Goal: Register for event/course: Sign up to attend an event or enroll in a course

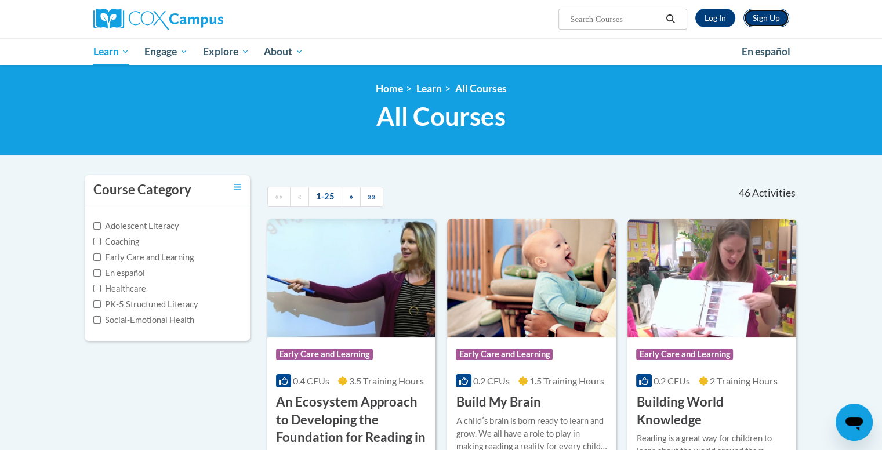
click at [762, 19] on link "Sign Up" at bounding box center [766, 18] width 46 height 19
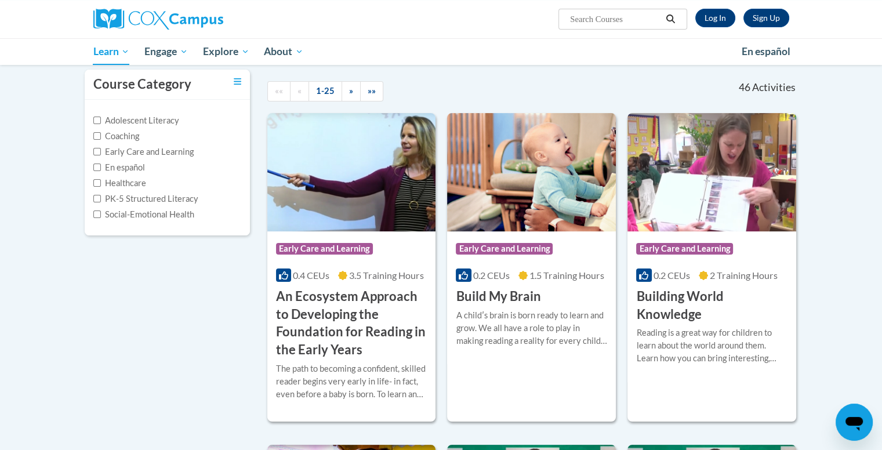
scroll to position [99, 0]
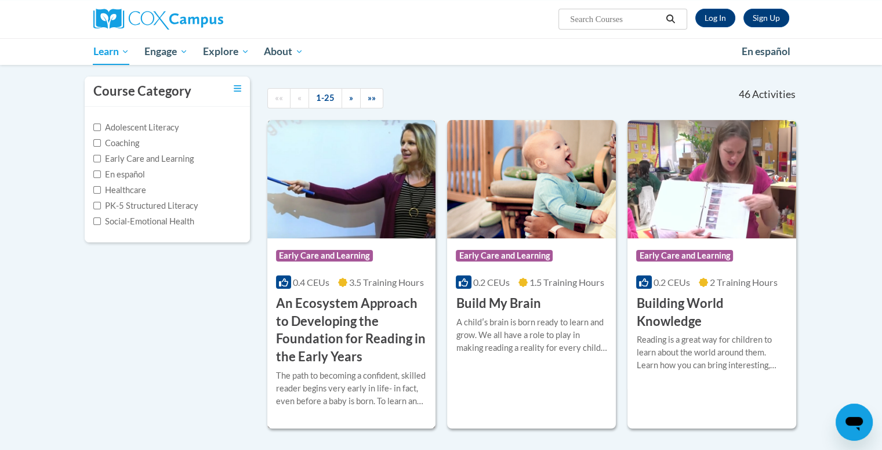
click at [348, 205] on img at bounding box center [351, 179] width 169 height 118
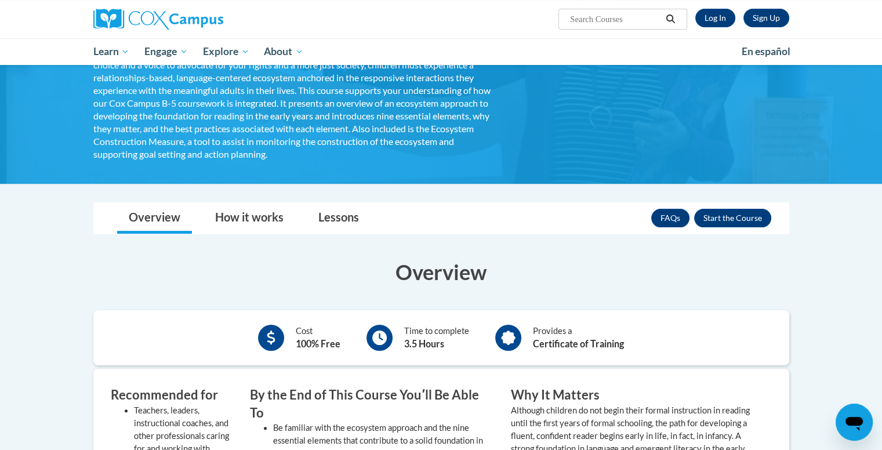
scroll to position [173, 0]
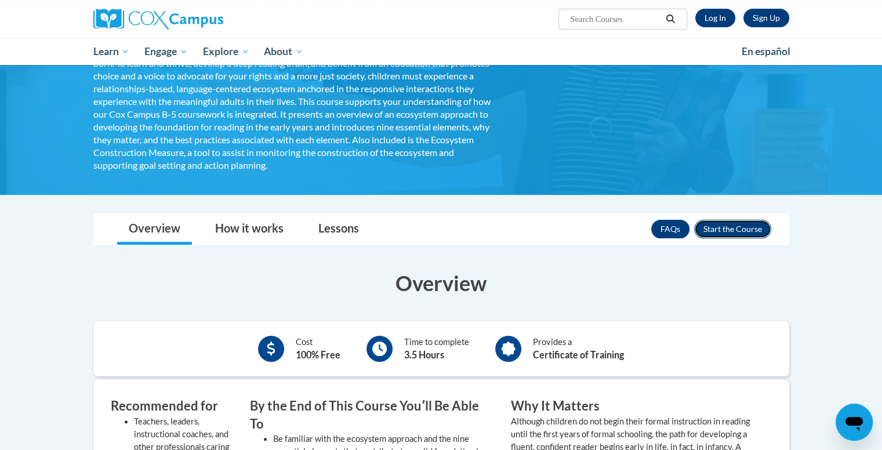
click at [737, 228] on button "Enroll" at bounding box center [732, 229] width 77 height 19
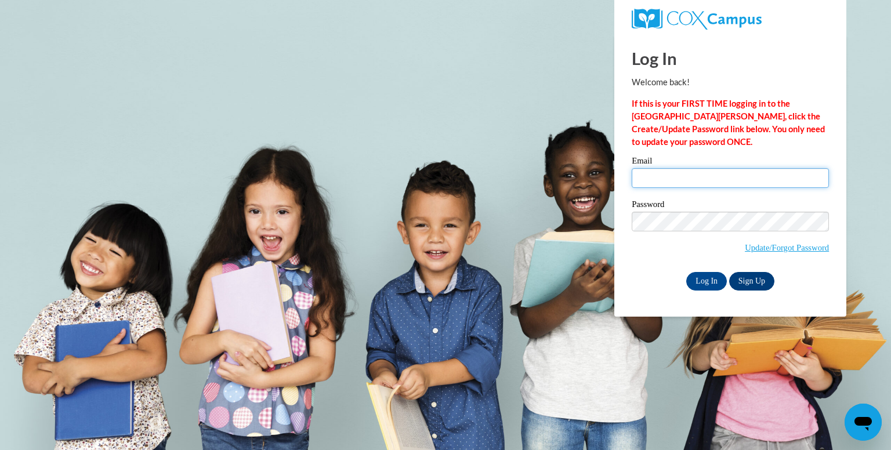
type input "[EMAIL_ADDRESS][DOMAIN_NAME]"
click at [754, 285] on link "Sign Up" at bounding box center [751, 281] width 45 height 19
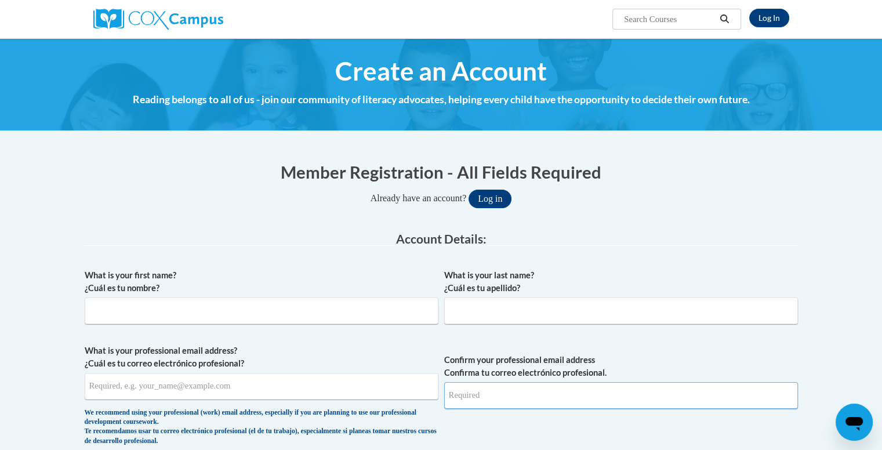
type input "[EMAIL_ADDRESS][DOMAIN_NAME]"
click at [170, 306] on input "What is your first name? ¿Cuál es tu nombre?" at bounding box center [262, 310] width 354 height 27
type input "[PERSON_NAME]"
click at [546, 314] on input "What is your last name? ¿Cuál es tu apellido?" at bounding box center [621, 310] width 354 height 27
type input "[PERSON_NAME]"
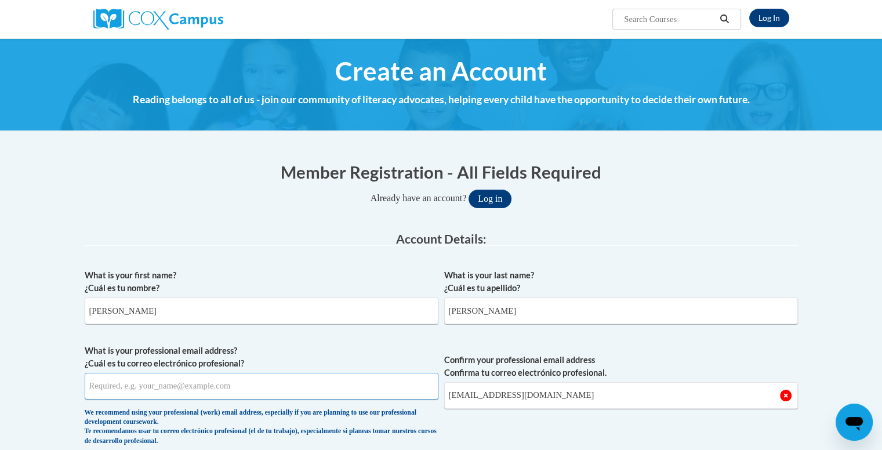
click at [255, 390] on input "What is your professional email address? ¿Cuál es tu correo electrónico profesi…" at bounding box center [262, 386] width 354 height 27
type input "[EMAIL_ADDRESS][DOMAIN_NAME]"
click at [616, 384] on input "[EMAIL_ADDRESS][DOMAIN_NAME]" at bounding box center [621, 395] width 354 height 27
type input "a"
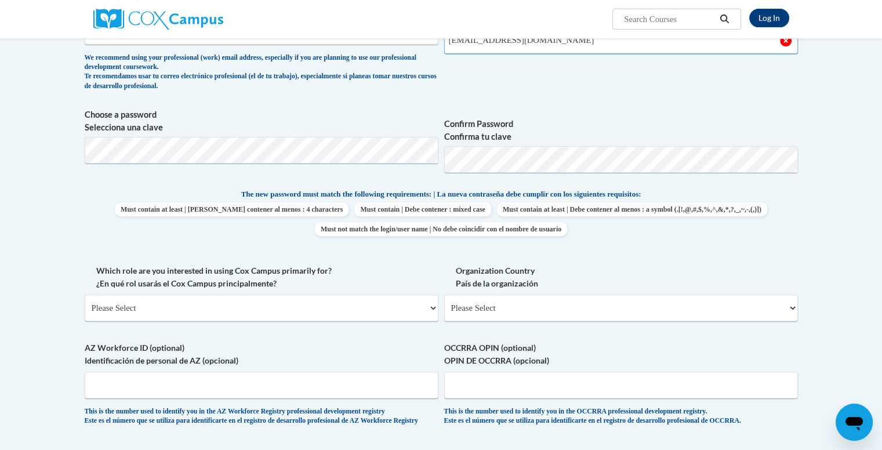
scroll to position [353, 0]
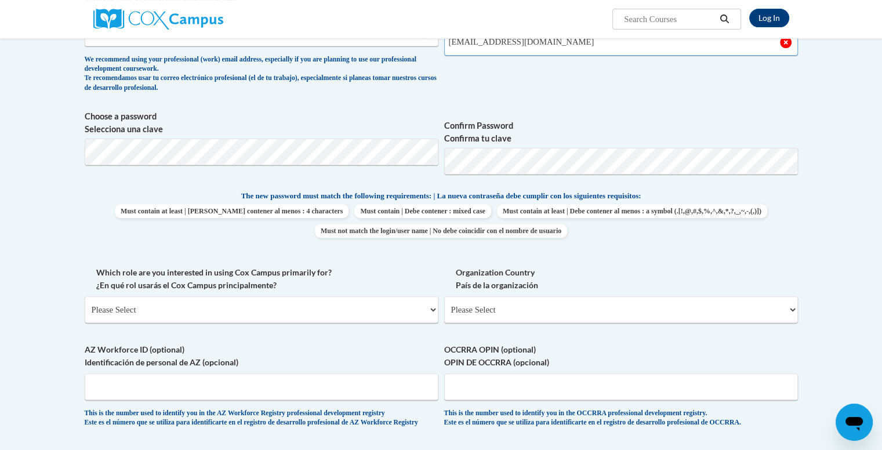
type input "[EMAIL_ADDRESS][DOMAIN_NAME]"
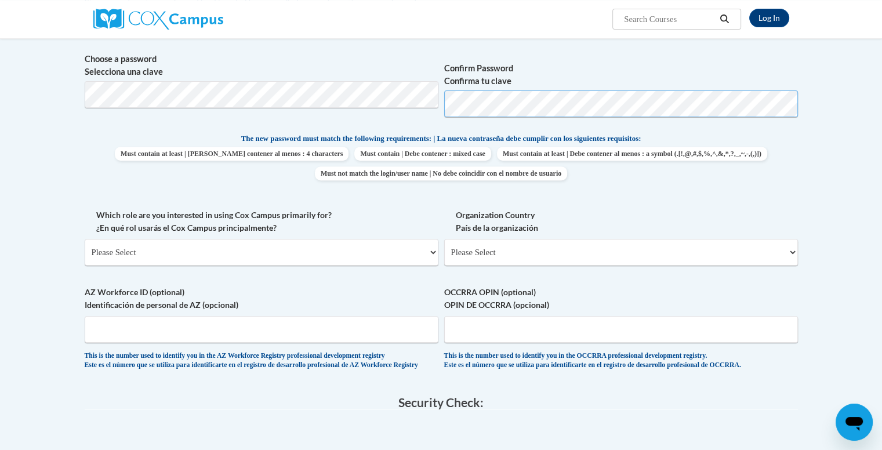
scroll to position [412, 0]
click at [729, 144] on p "The new password must match the following requirements: | La nueva contraseña d…" at bounding box center [441, 138] width 713 height 14
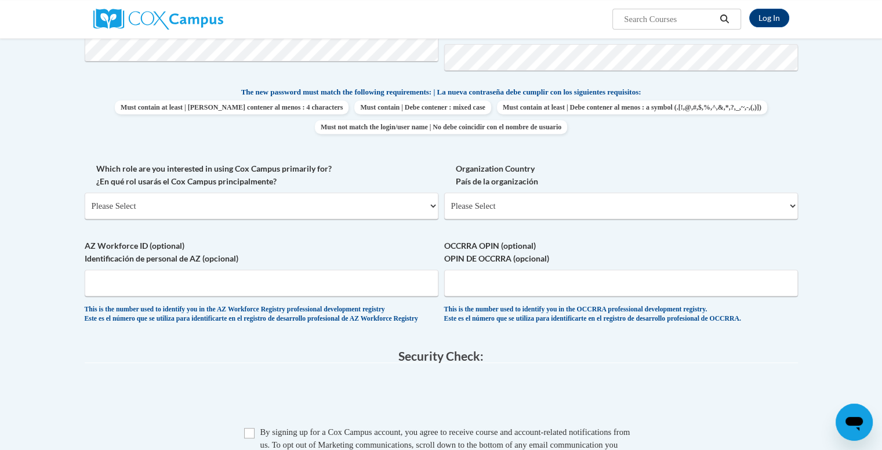
scroll to position [466, 0]
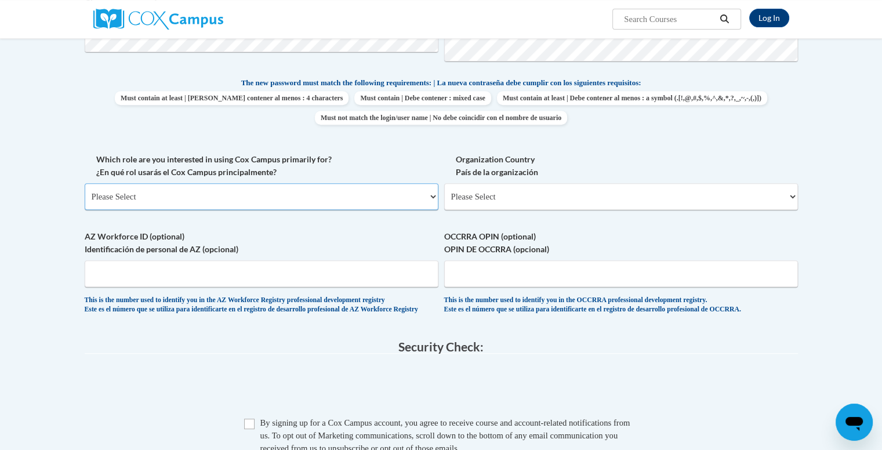
click at [314, 198] on select "Please Select College/University | Colegio/Universidad Community/Nonprofit Part…" at bounding box center [262, 196] width 354 height 27
select select "fbf2d438-af2f-41f8-98f1-81c410e29de3"
click at [85, 183] on select "Please Select College/University | Colegio/Universidad Community/Nonprofit Part…" at bounding box center [262, 196] width 354 height 27
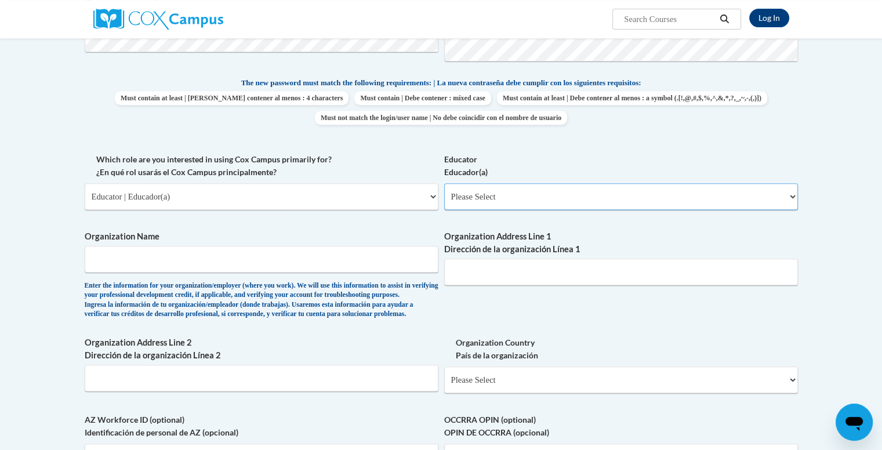
click at [501, 193] on select "Please Select Early Learning/Daycare Teacher/Family Home Care Provider | Maestr…" at bounding box center [621, 196] width 354 height 27
select select "5e2af403-4f2c-4e49-a02f-103e55d7b75b"
click at [444, 183] on select "Please Select Early Learning/Daycare Teacher/Family Home Care Provider | Maestr…" at bounding box center [621, 196] width 354 height 27
click at [244, 267] on input "Organization Name" at bounding box center [262, 259] width 354 height 27
type input "Primrose of Murfreesboro"
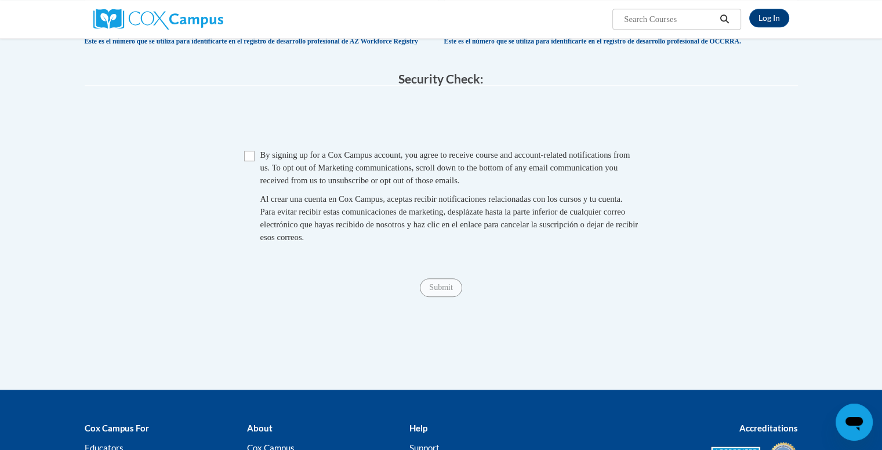
scroll to position [900, 0]
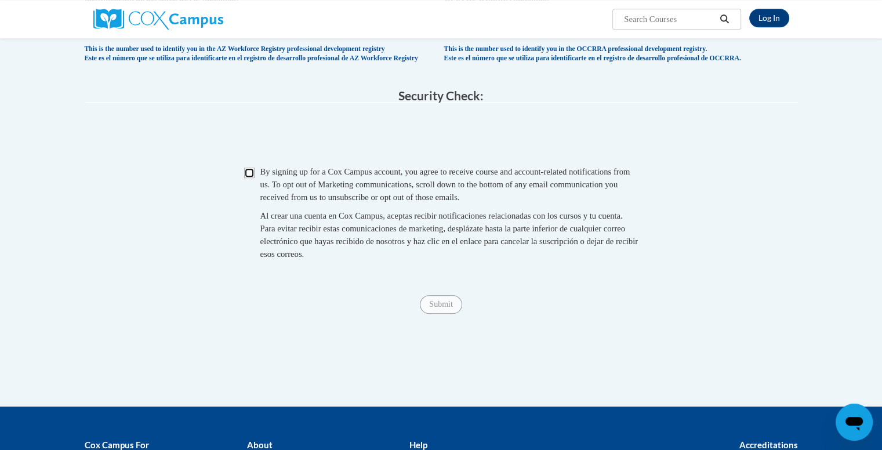
click at [249, 178] on input "Checkbox" at bounding box center [249, 173] width 10 height 10
checkbox input "true"
click at [433, 314] on input "Submit" at bounding box center [441, 304] width 42 height 19
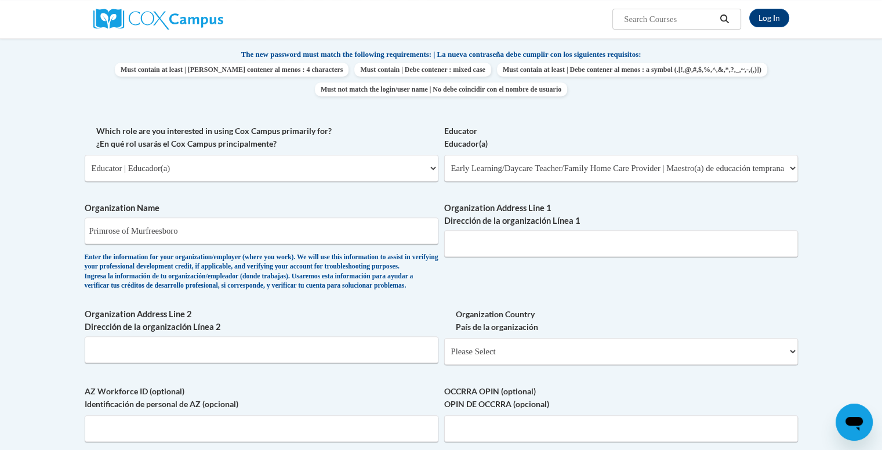
scroll to position [501, 0]
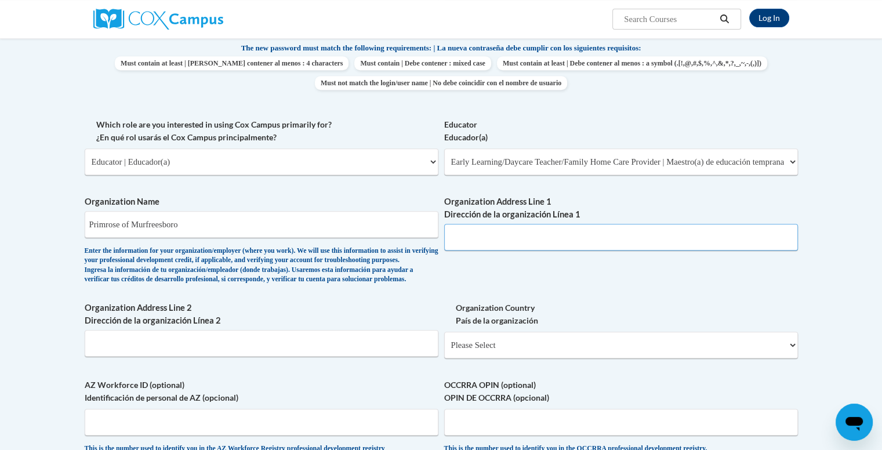
click at [512, 239] on input "Organization Address Line 1 Dirección de la organización Línea 1" at bounding box center [621, 237] width 354 height 27
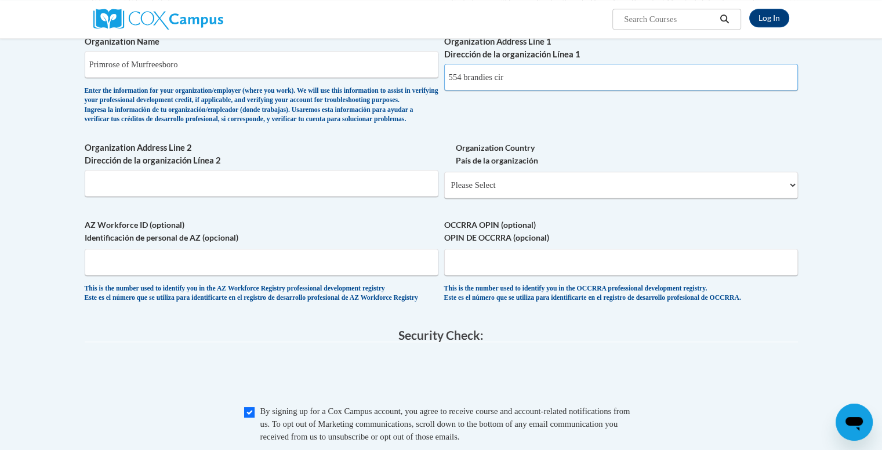
scroll to position [664, 0]
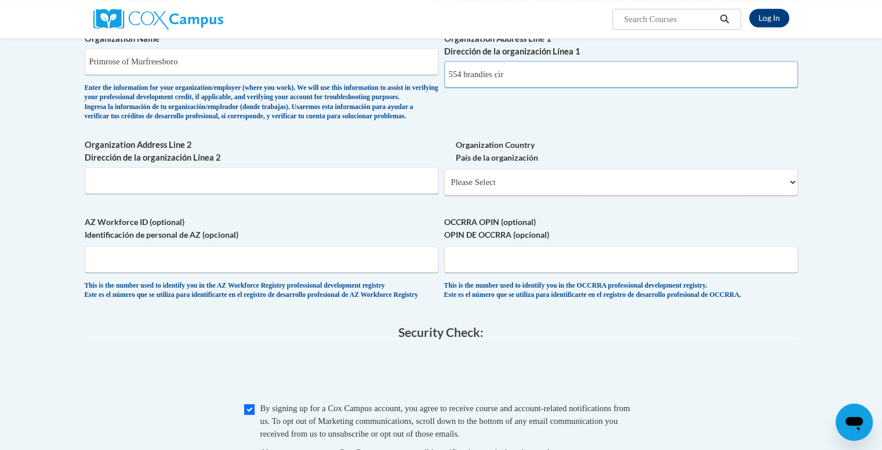
type input "554 brandies cir"
click at [538, 195] on select "Please Select United States | Estados Unidos Outside of the United States | Fue…" at bounding box center [621, 182] width 354 height 27
select select "ad49bcad-a171-4b2e-b99c-48b446064914"
click at [444, 187] on select "Please Select United States | Estados Unidos Outside of the United States | Fue…" at bounding box center [621, 182] width 354 height 27
select select
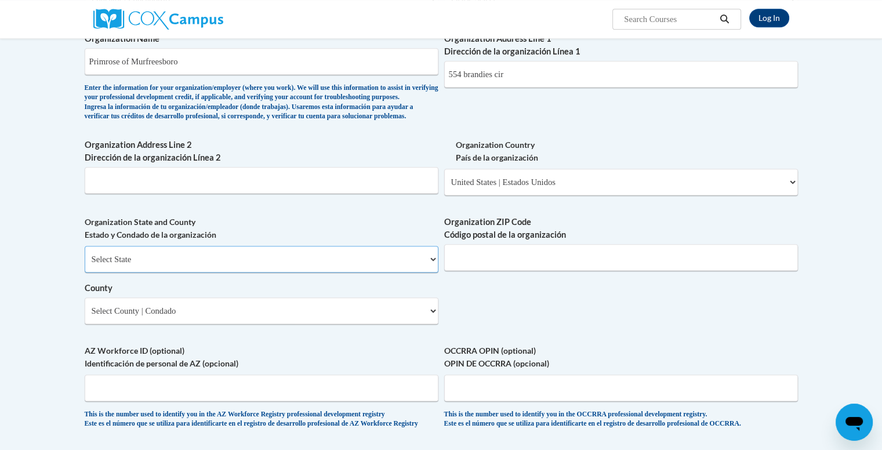
click at [228, 272] on select "Select State Alabama Alaska Arizona Arkansas California Colorado Connecticut De…" at bounding box center [262, 259] width 354 height 27
select select "Tennessee"
click at [85, 264] on select "Select State Alabama Alaska Arizona Arkansas California Colorado Connecticut De…" at bounding box center [262, 259] width 354 height 27
click at [524, 271] on input "Organization ZIP Code Código postal de la organización" at bounding box center [621, 257] width 354 height 27
type input "37128"
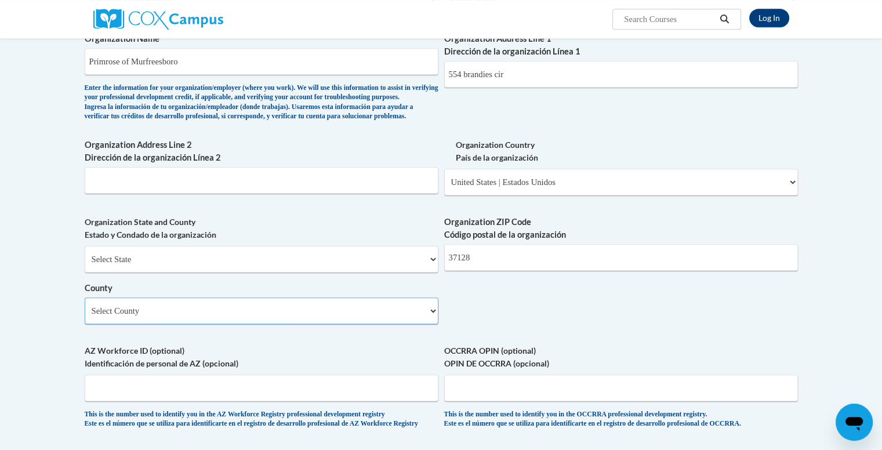
click at [311, 324] on select "Select County Anderson Bedford Benton Bledsoe Blount Bradley Campbell Cannon Ca…" at bounding box center [262, 310] width 354 height 27
select select "Rutherford"
click at [85, 316] on select "Select County Anderson Bedford Benton Bledsoe Blount Bradley Campbell Cannon Ca…" at bounding box center [262, 310] width 354 height 27
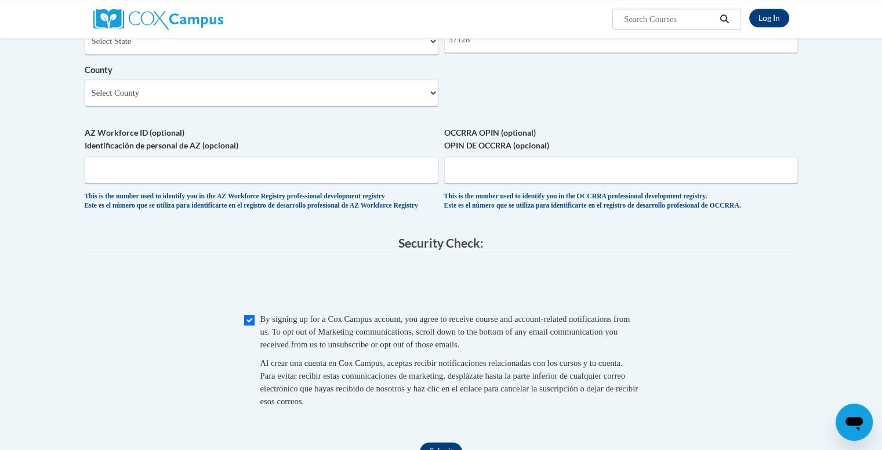
scroll to position [1125, 0]
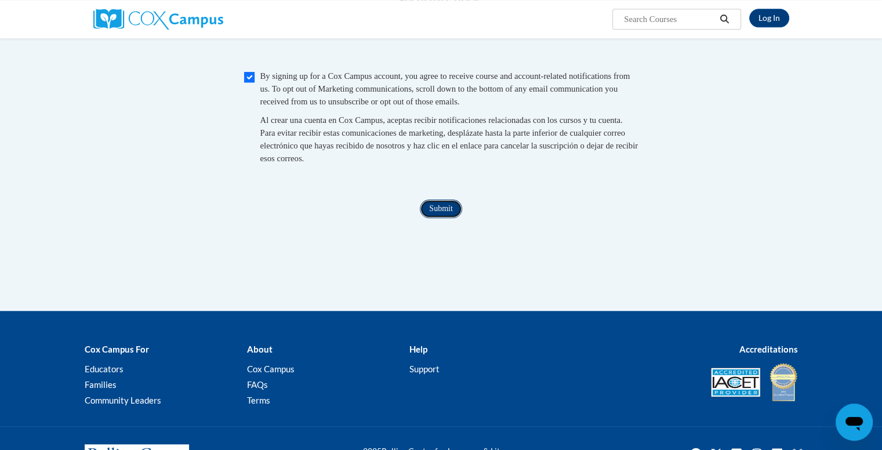
click at [430, 218] on input "Submit" at bounding box center [441, 208] width 42 height 19
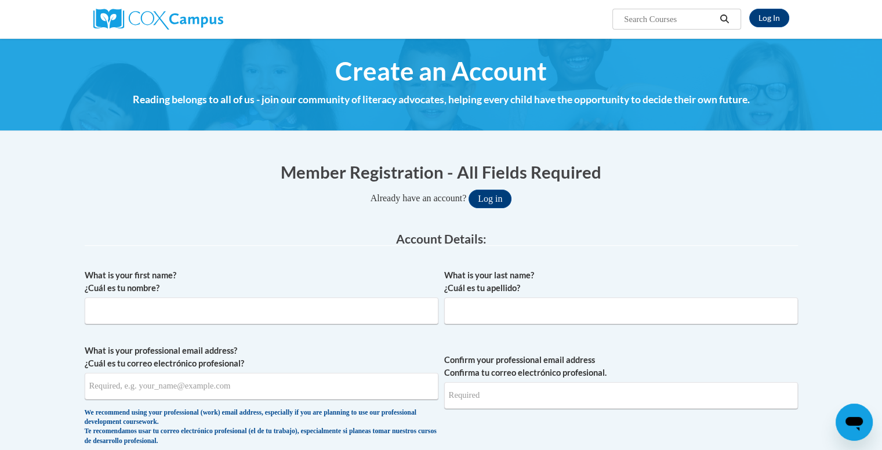
type input "[EMAIL_ADDRESS][DOMAIN_NAME]"
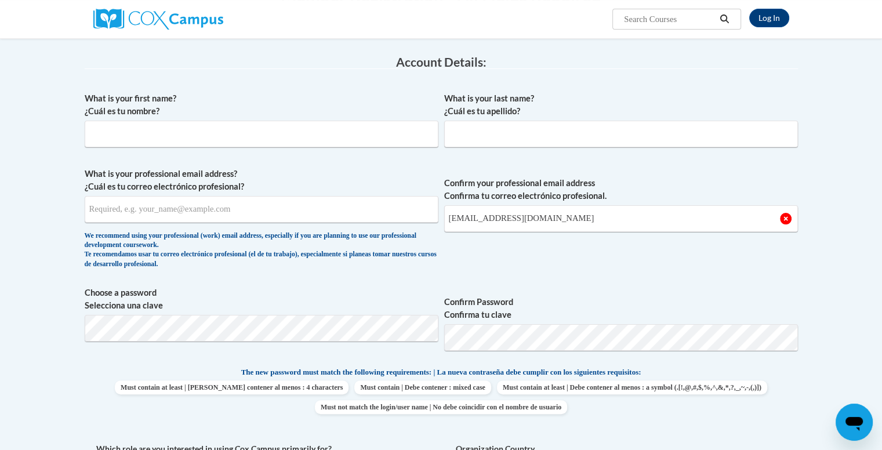
scroll to position [176, 0]
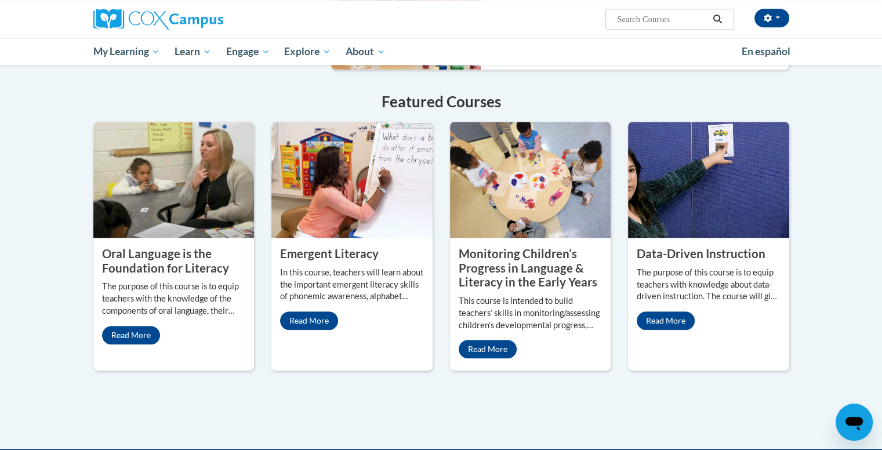
scroll to position [904, 0]
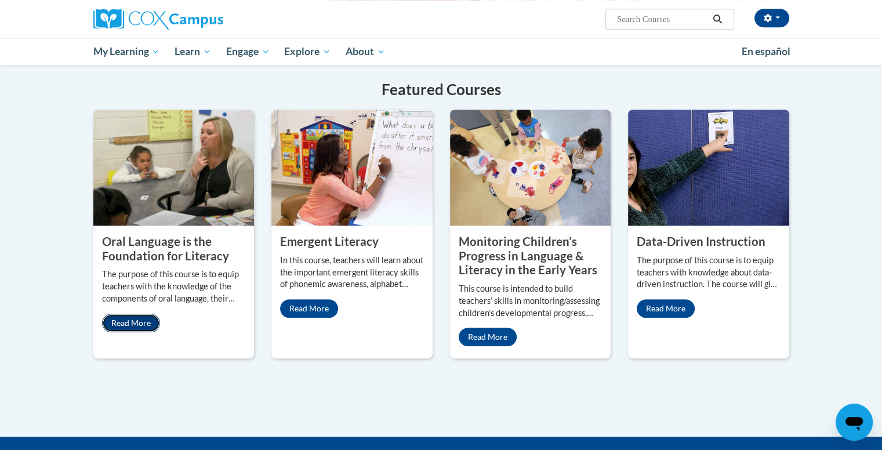
click at [139, 314] on link "Read More" at bounding box center [131, 323] width 58 height 19
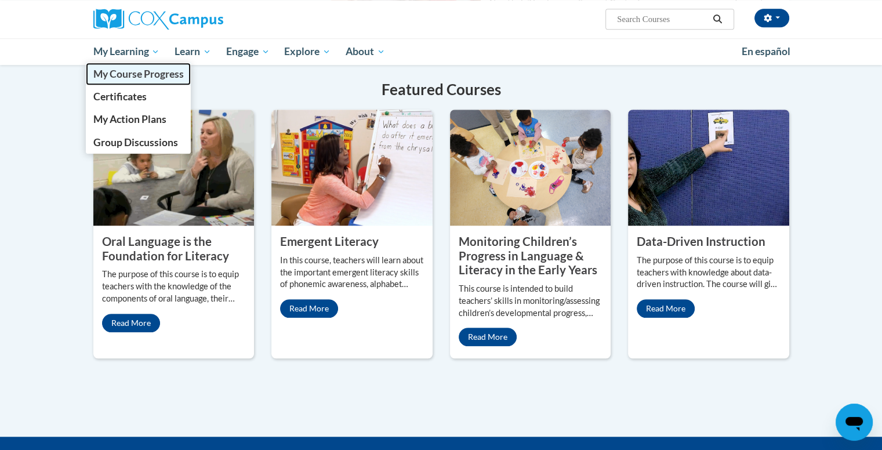
click at [133, 74] on span "My Course Progress" at bounding box center [138, 74] width 90 height 12
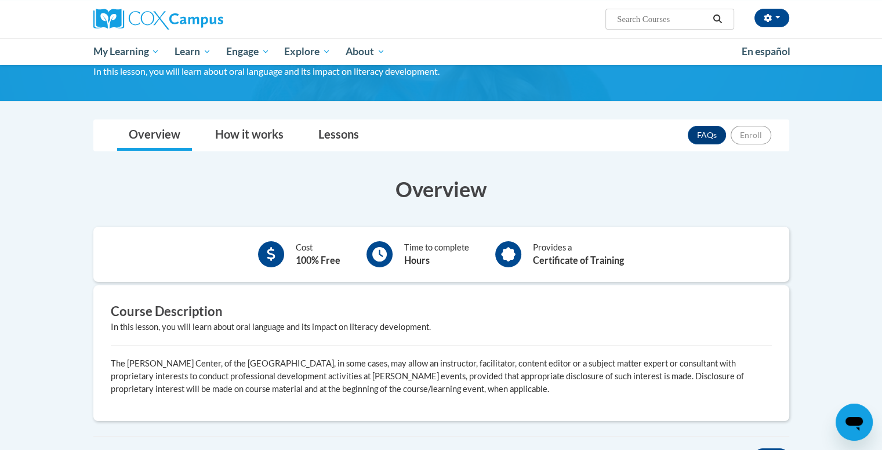
scroll to position [113, 0]
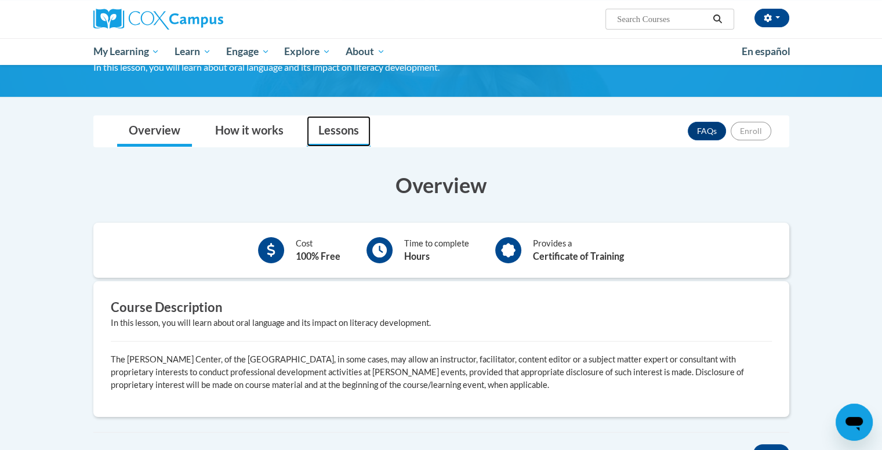
click at [342, 126] on link "Lessons" at bounding box center [339, 131] width 64 height 31
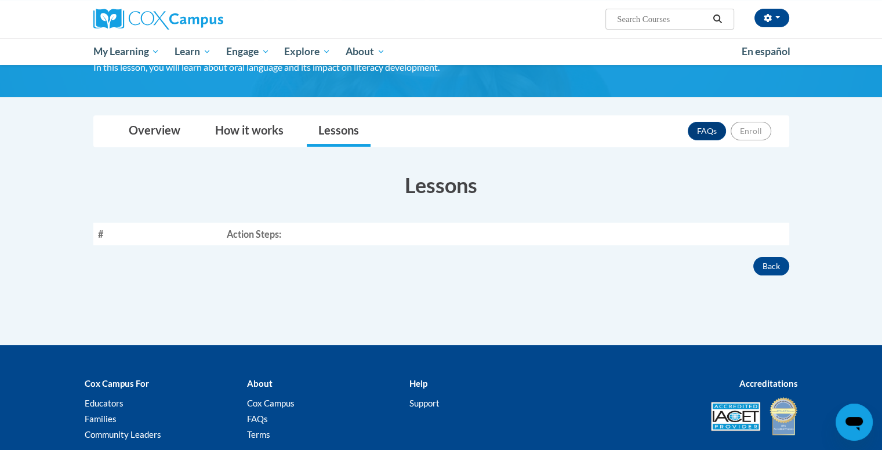
click at [241, 234] on th "Action Steps:" at bounding box center [505, 234] width 567 height 23
click at [768, 267] on button "Back" at bounding box center [771, 266] width 36 height 19
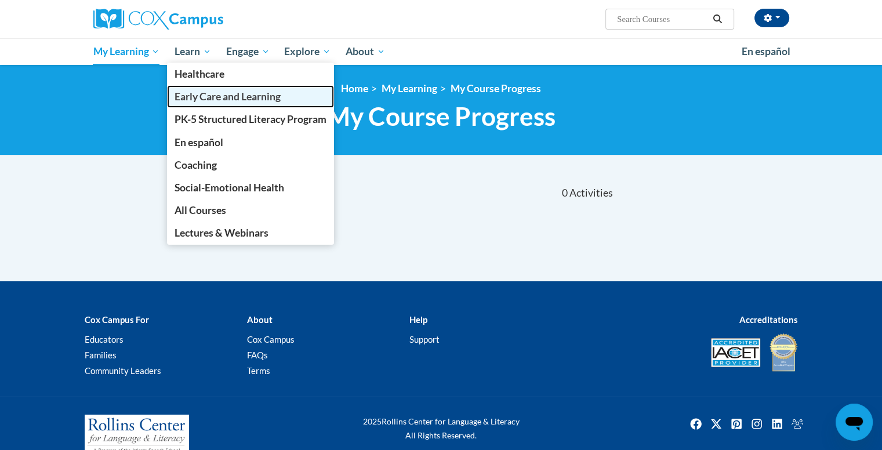
click at [205, 89] on link "Early Care and Learning" at bounding box center [250, 96] width 167 height 23
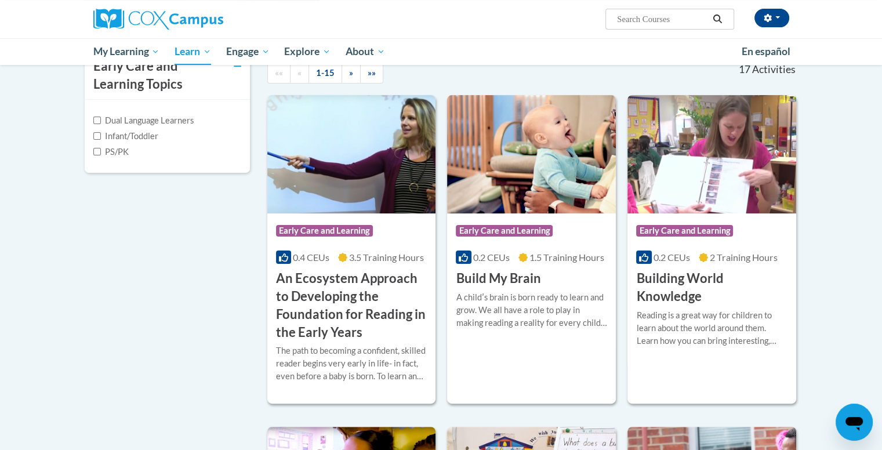
scroll to position [258, 0]
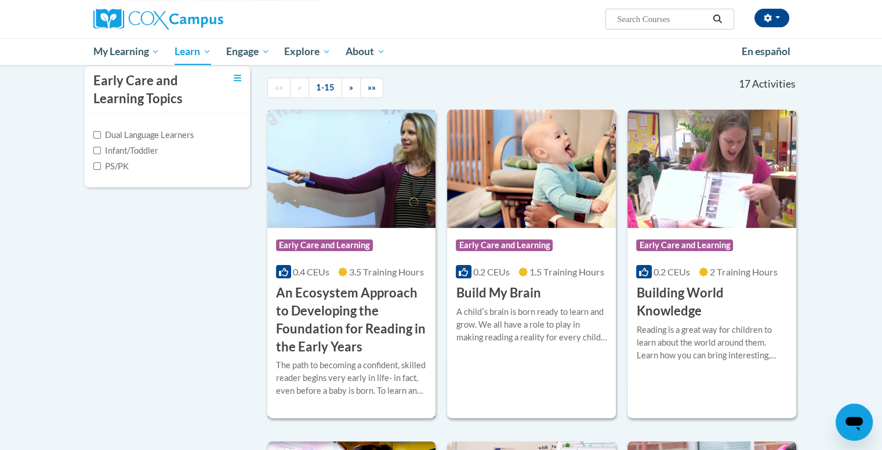
click at [361, 198] on img at bounding box center [351, 169] width 169 height 118
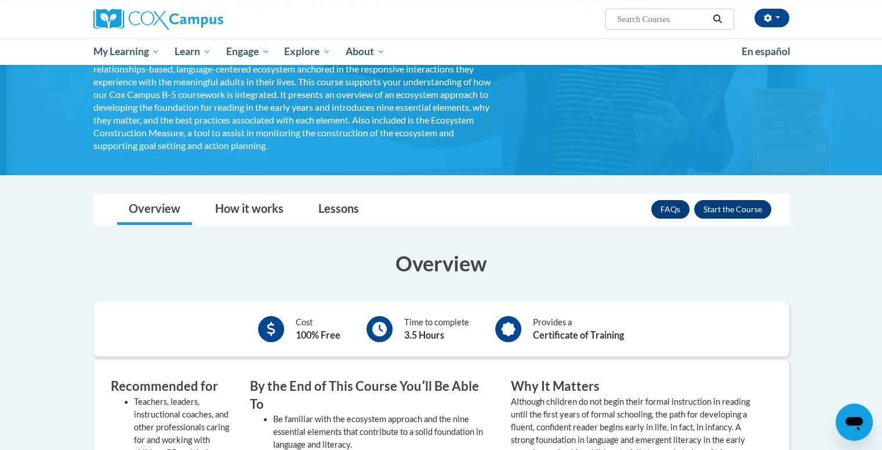
scroll to position [186, 0]
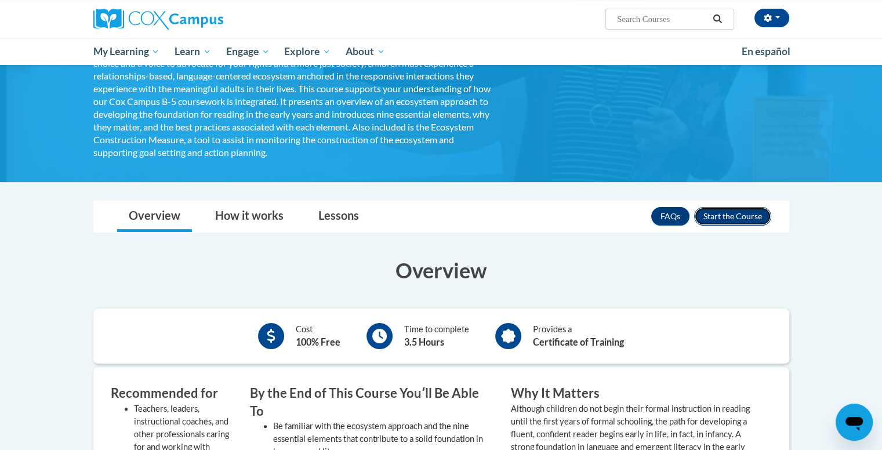
click at [732, 212] on button "Enroll" at bounding box center [732, 216] width 77 height 19
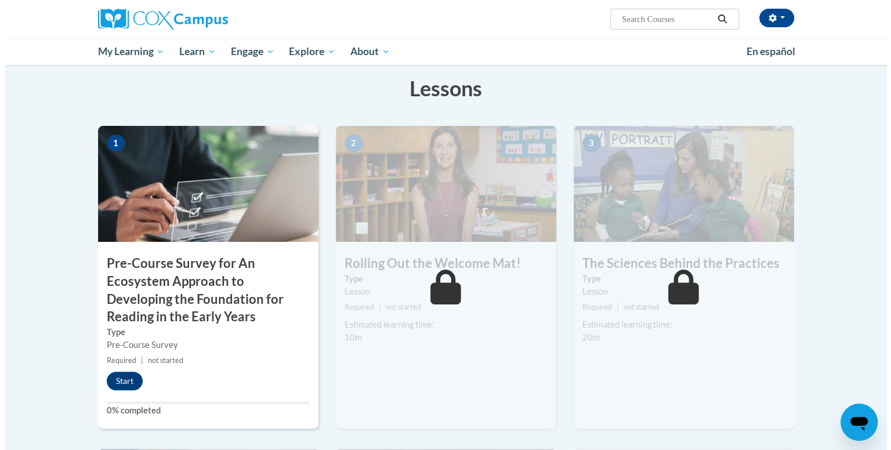
scroll to position [209, 0]
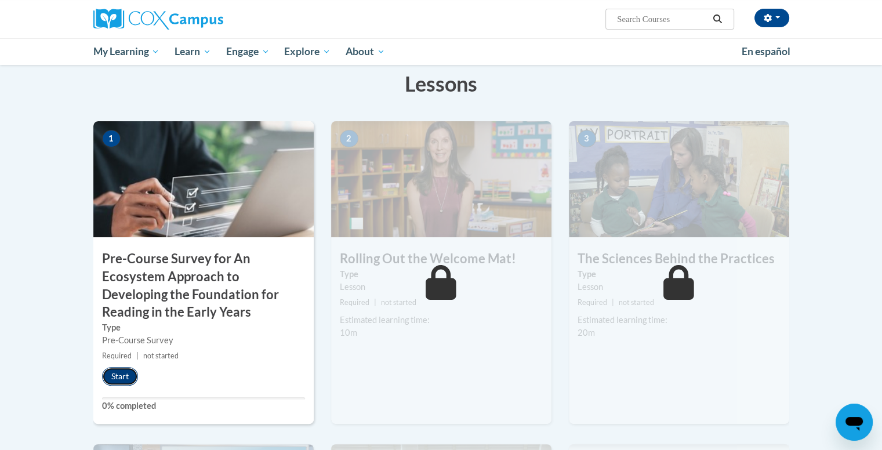
click at [116, 370] on button "Start" at bounding box center [120, 376] width 36 height 19
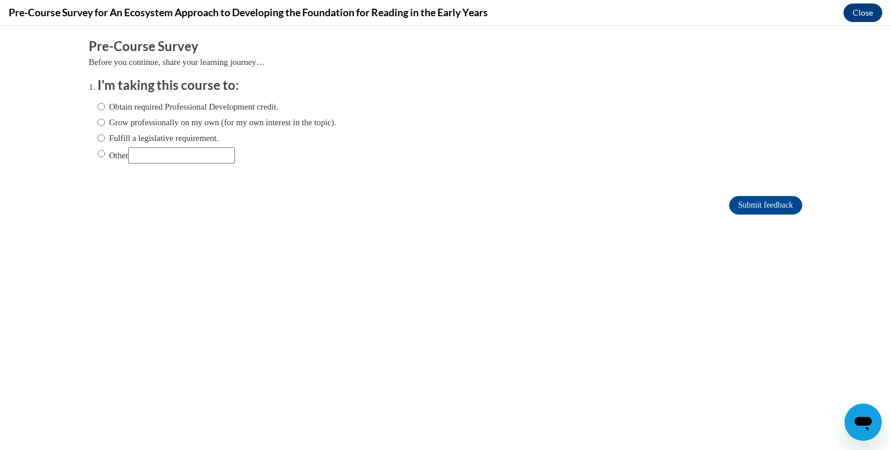
scroll to position [0, 0]
click at [97, 104] on input "Obtain required Professional Development credit." at bounding box center [101, 106] width 8 height 13
radio input "true"
click at [751, 209] on input "Submit feedback" at bounding box center [765, 205] width 73 height 19
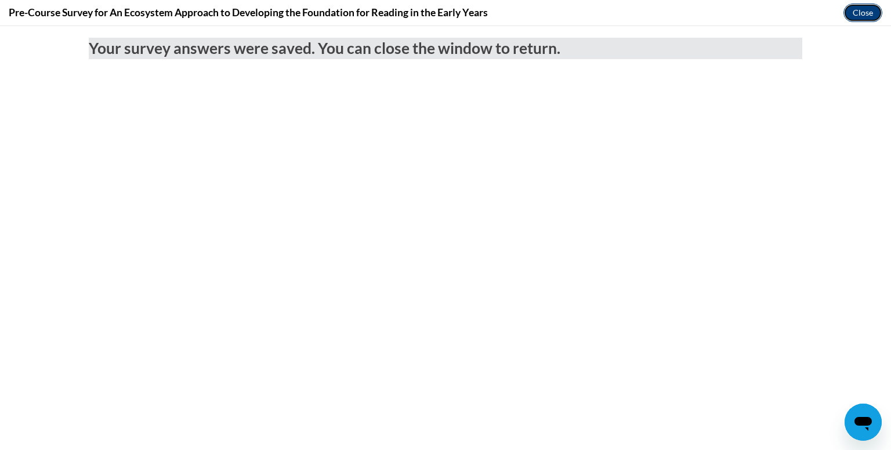
click at [853, 8] on button "Close" at bounding box center [862, 12] width 39 height 19
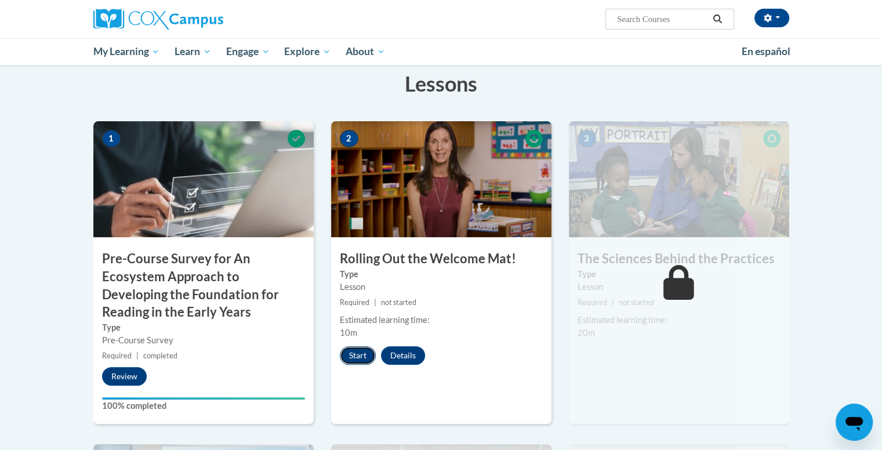
click at [351, 358] on button "Start" at bounding box center [358, 355] width 36 height 19
